Goal: Check status

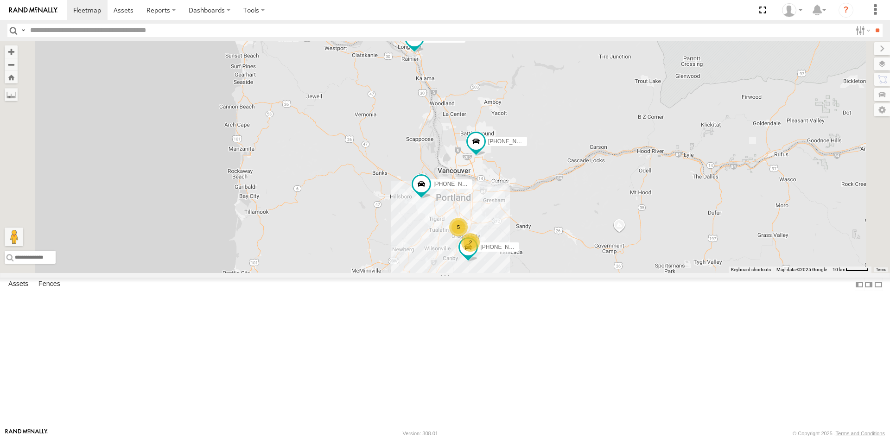
click at [0, 0] on link at bounding box center [0, 0] width 0 height 0
